Goal: Entertainment & Leisure: Consume media (video, audio)

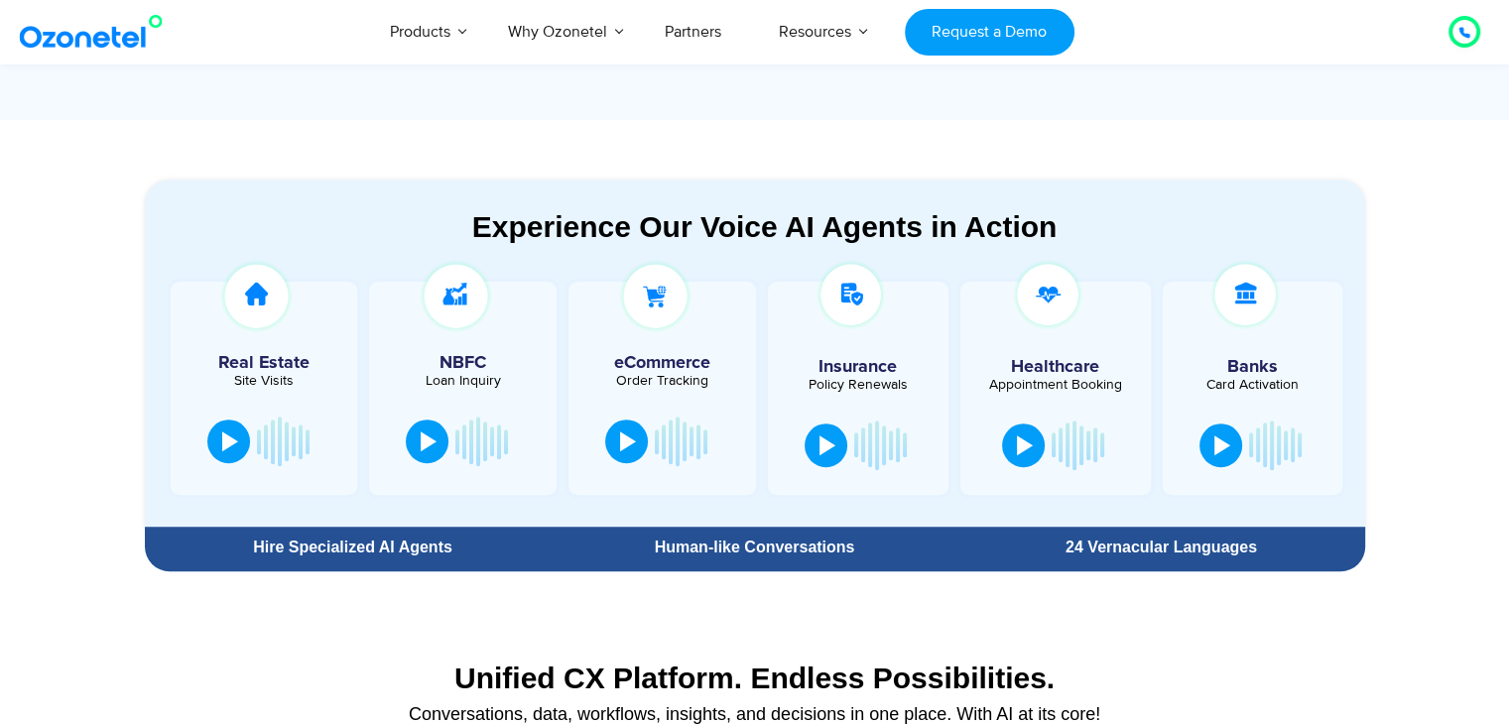
scroll to position [988, 0]
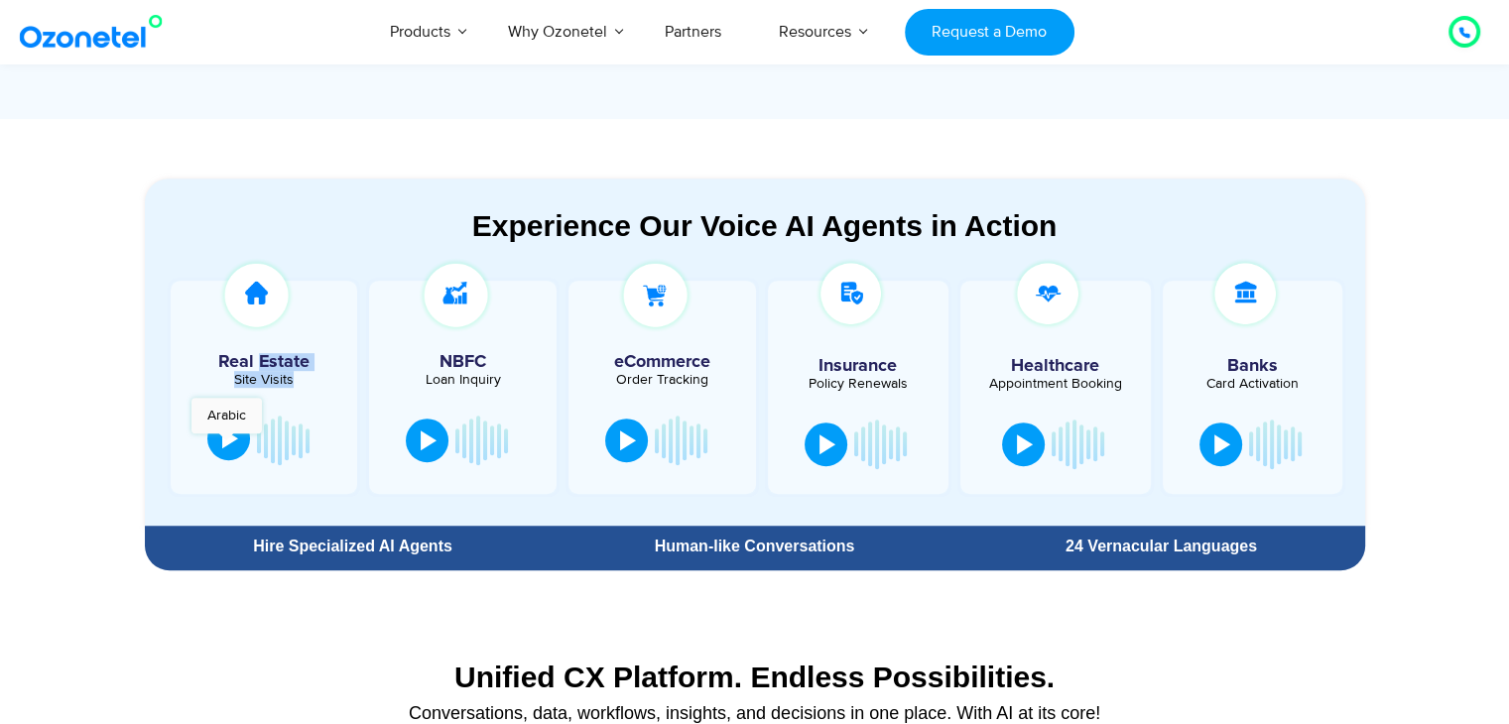
drag, startPoint x: 259, startPoint y: 343, endPoint x: 225, endPoint y: 438, distance: 100.1
click at [225, 438] on div "Real Estate Site Visits" at bounding box center [265, 387] width 194 height 218
click at [225, 438] on div at bounding box center [230, 439] width 16 height 20
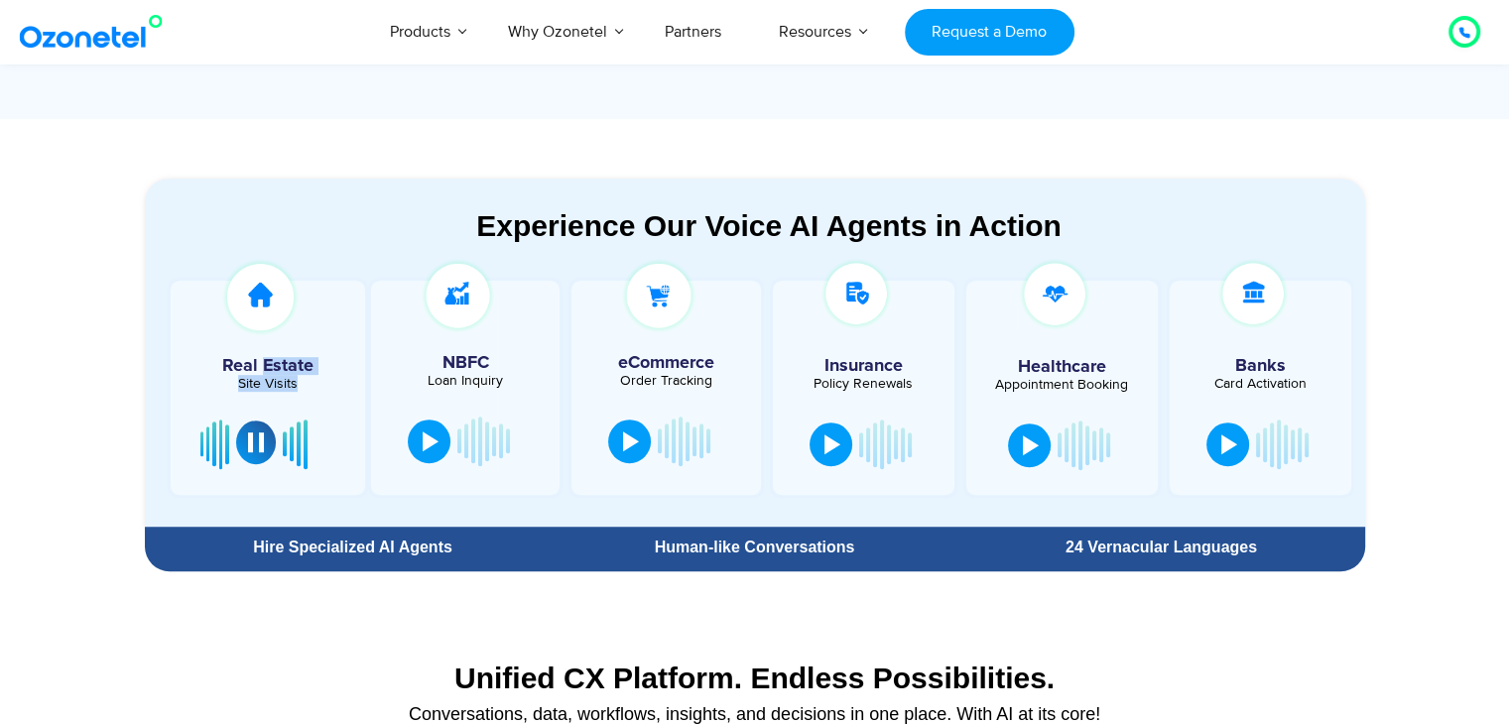
click at [270, 444] on button at bounding box center [256, 443] width 40 height 44
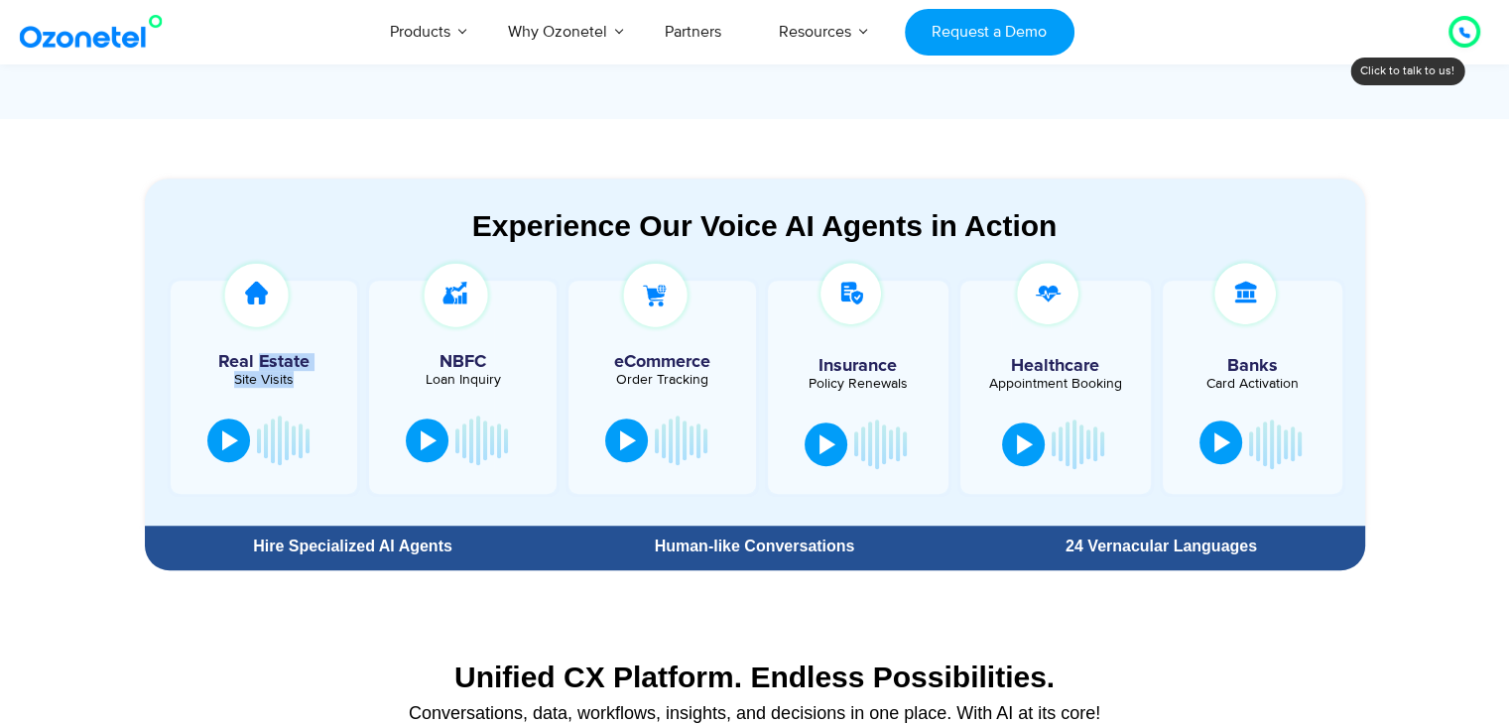
click at [1210, 442] on button at bounding box center [1221, 443] width 43 height 44
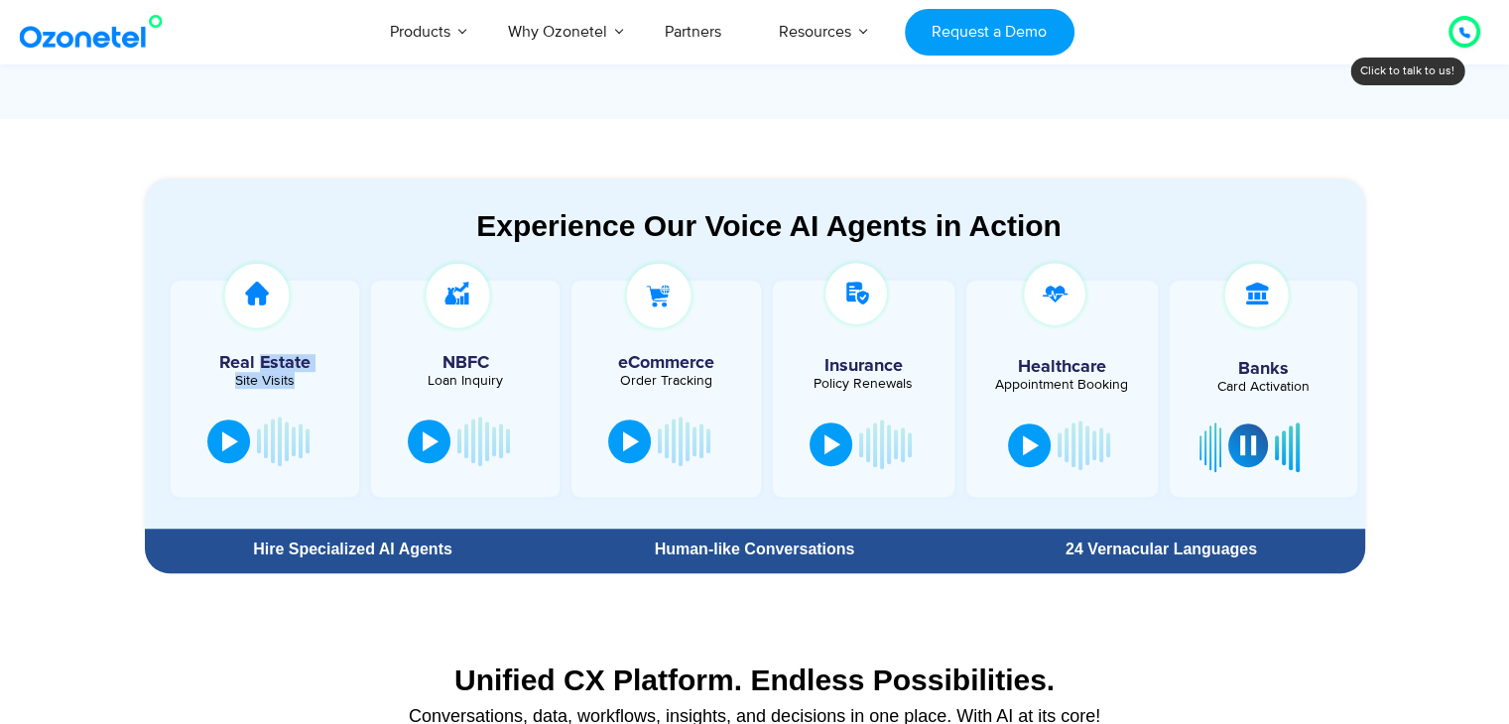
click at [1244, 449] on div at bounding box center [1248, 446] width 16 height 20
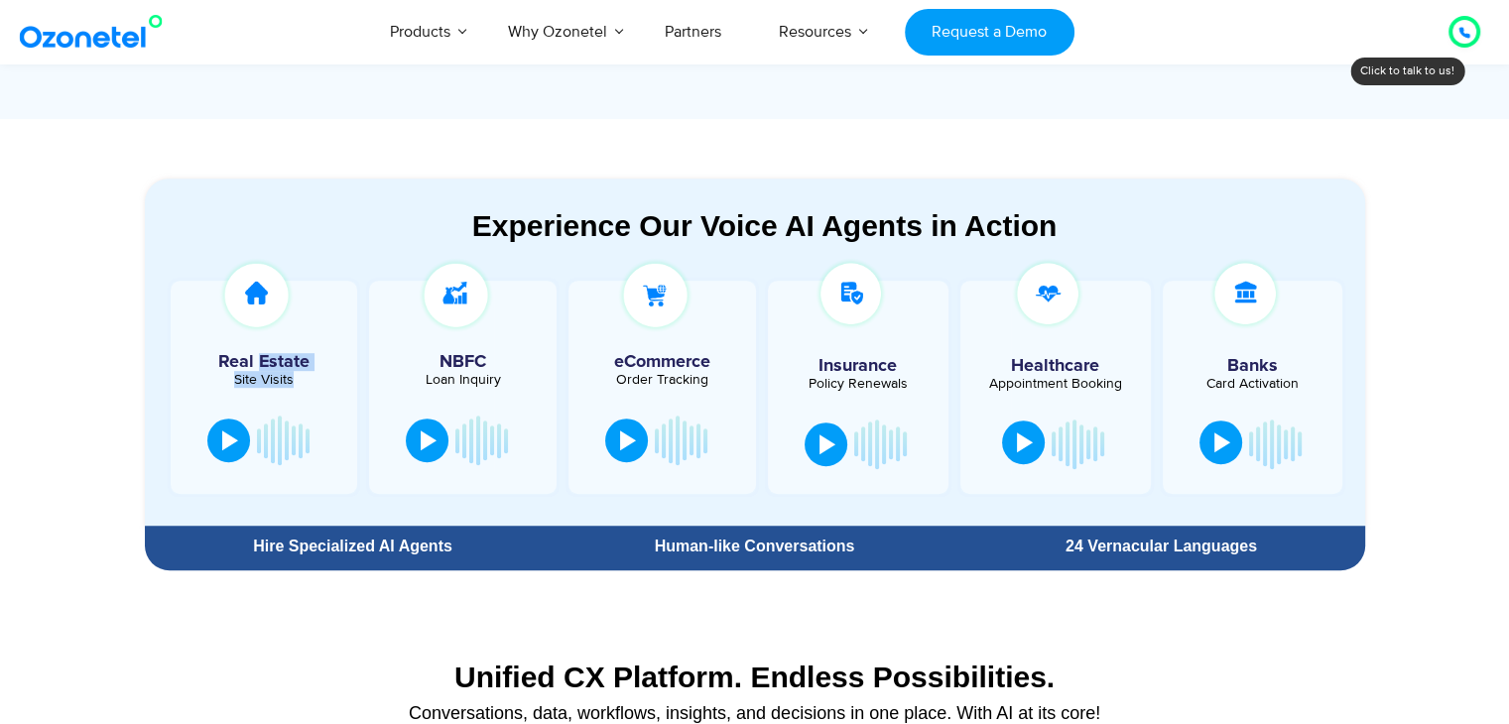
click at [1020, 438] on div at bounding box center [1025, 443] width 16 height 20
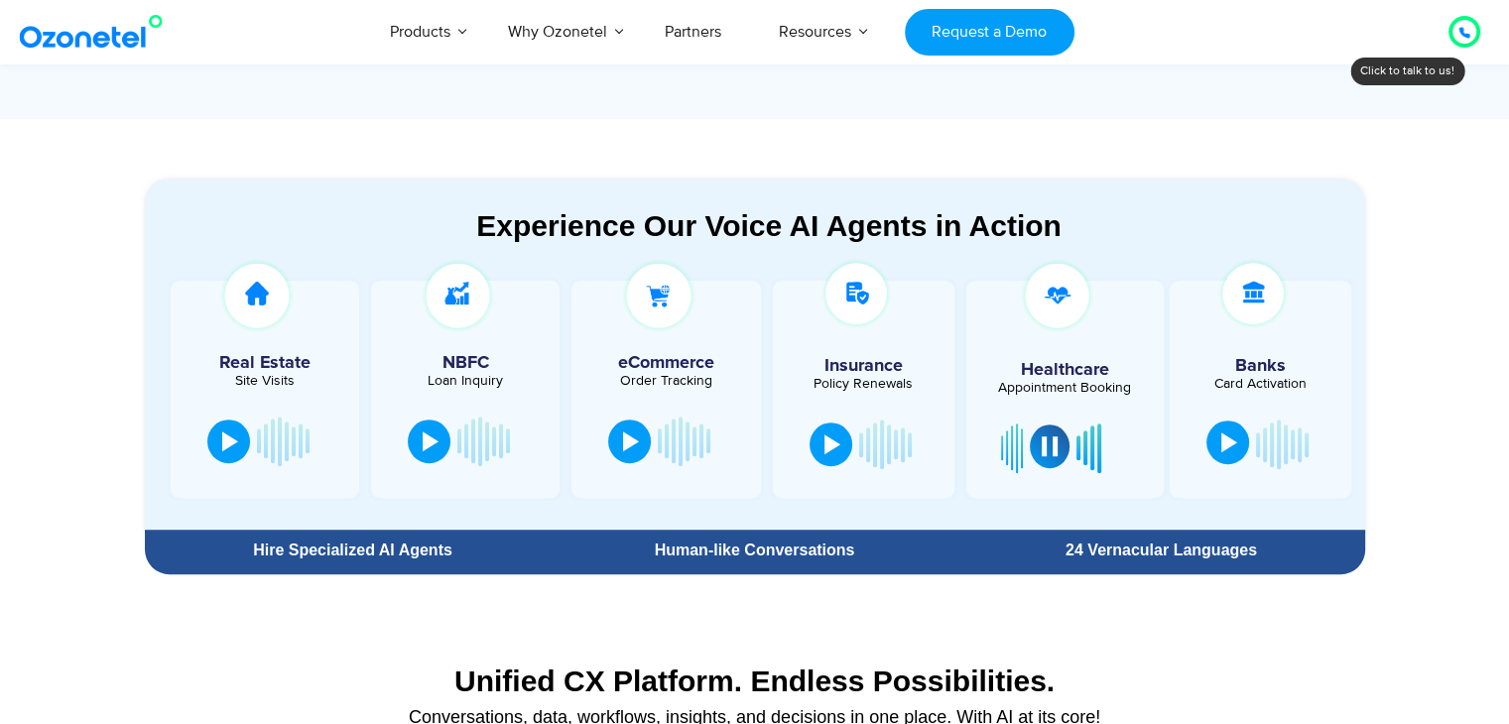
click at [1020, 438] on div at bounding box center [1065, 449] width 128 height 60
click at [1045, 446] on div at bounding box center [1050, 447] width 16 height 20
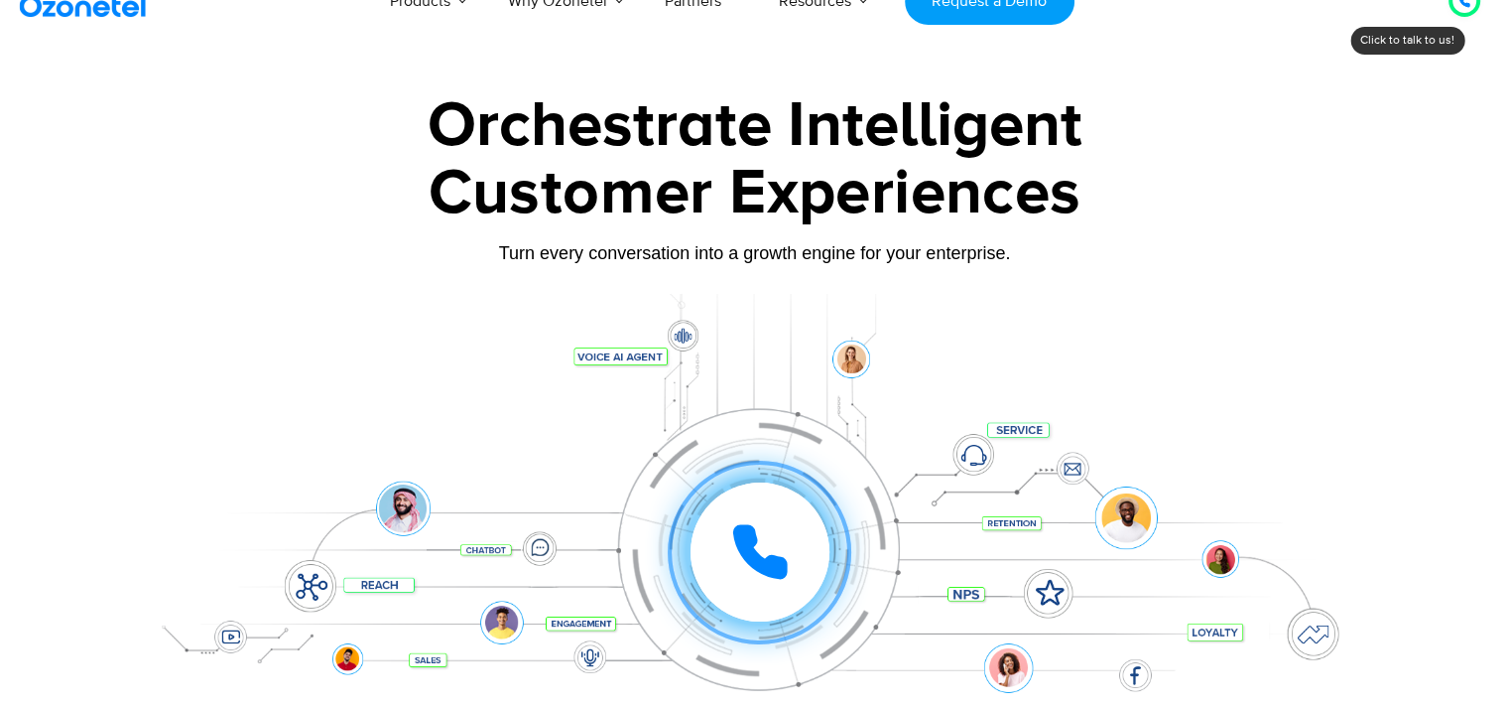
scroll to position [0, 0]
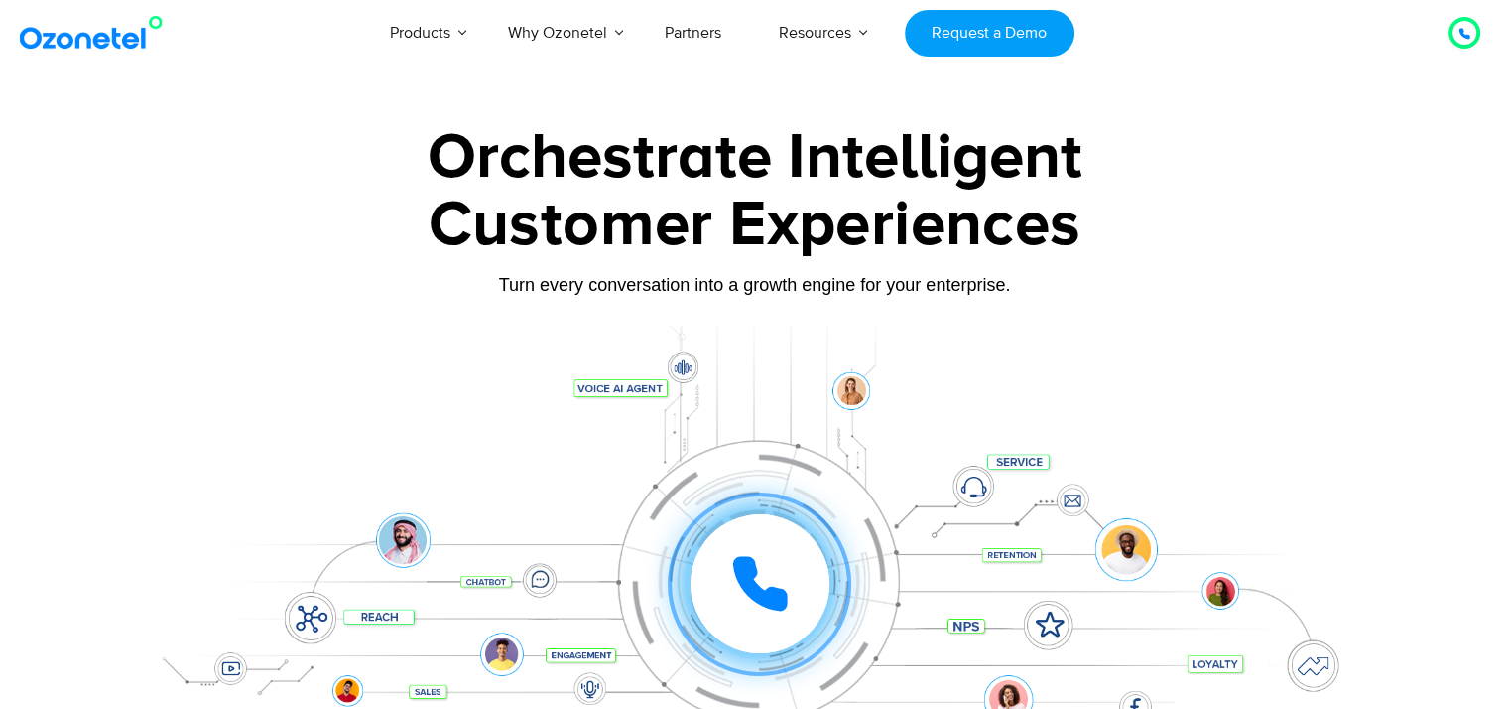
click at [744, 264] on div "Customer Experiences" at bounding box center [755, 225] width 1240 height 95
